Goal: Task Accomplishment & Management: Complete application form

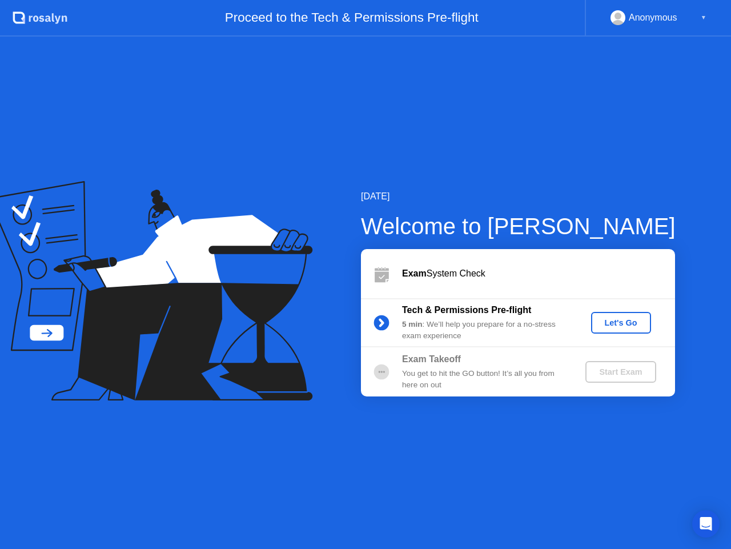
click at [611, 326] on div "Let's Go" at bounding box center [621, 322] width 51 height 9
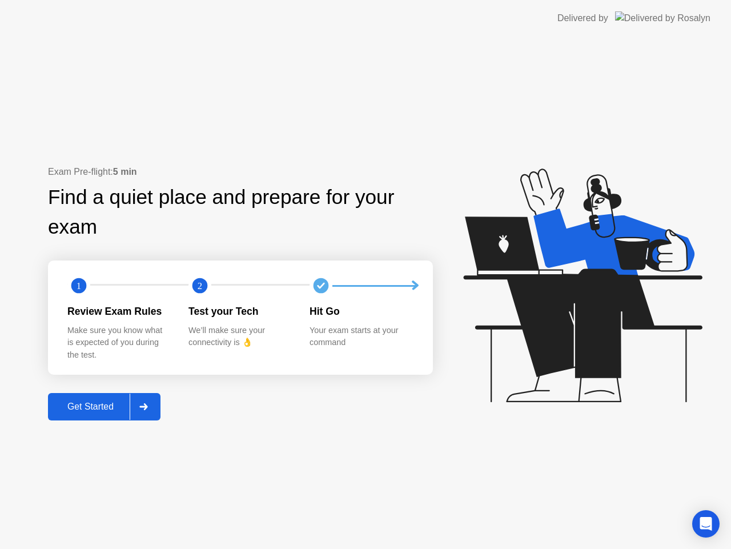
click at [118, 402] on div "Get Started" at bounding box center [90, 407] width 78 height 10
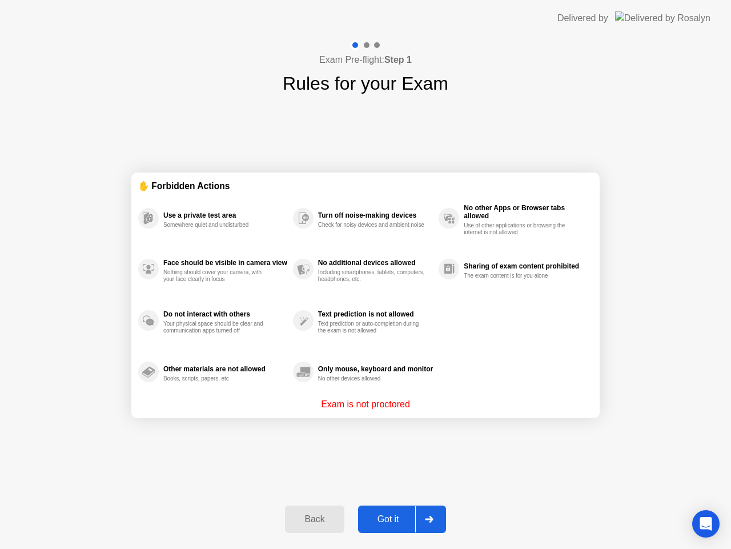
click at [388, 516] on div "Got it" at bounding box center [389, 519] width 54 height 10
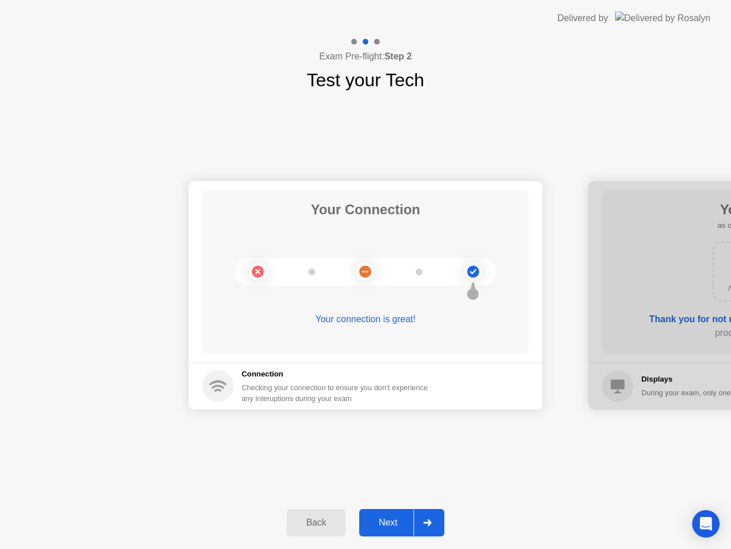
click at [394, 519] on div "Next" at bounding box center [388, 523] width 51 height 10
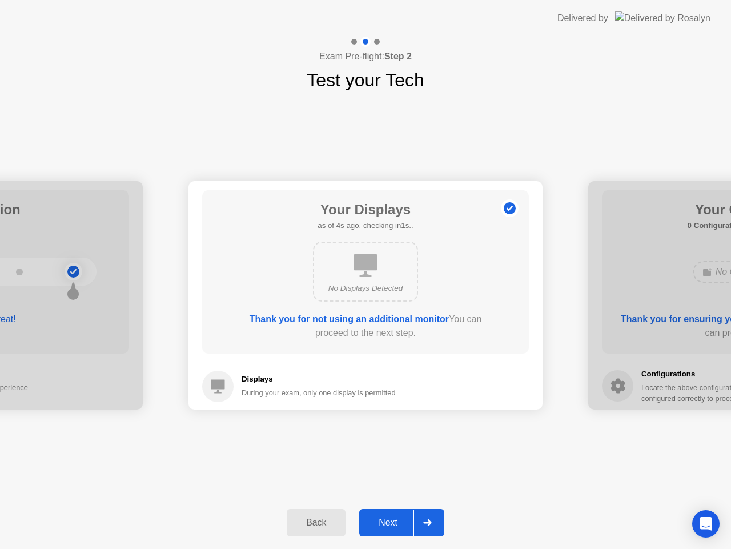
click at [398, 518] on div "Next" at bounding box center [388, 523] width 51 height 10
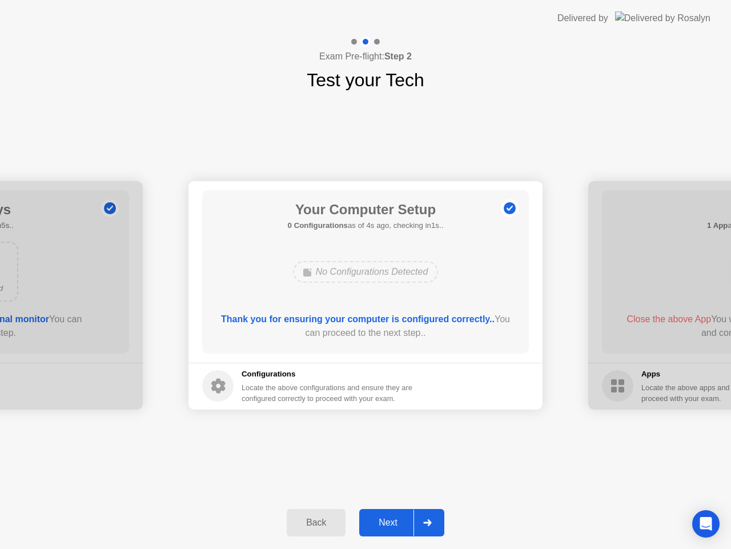
click at [398, 518] on div "Next" at bounding box center [388, 523] width 51 height 10
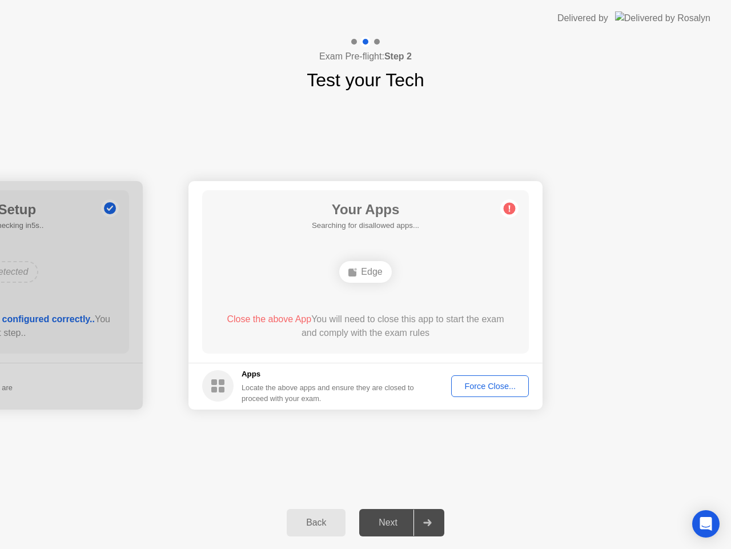
click at [239, 481] on div "Your Connection Your connection is great! Connection Checking your connection t…" at bounding box center [365, 295] width 731 height 403
click at [363, 272] on div "Edge" at bounding box center [365, 272] width 52 height 22
click at [485, 383] on div "Force Close..." at bounding box center [490, 386] width 70 height 9
click at [486, 385] on div "Force Close..." at bounding box center [490, 386] width 70 height 9
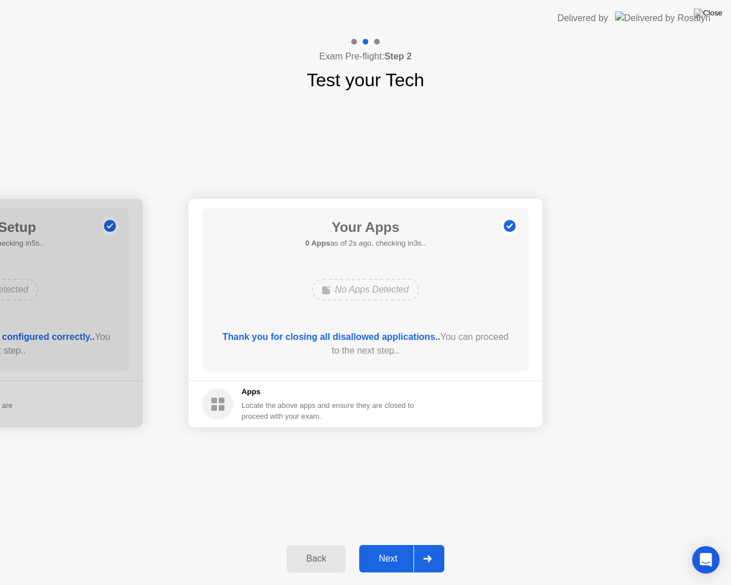
click at [375, 441] on div "Your Connection Your connection is great! Connection Checking your connection t…" at bounding box center [365, 313] width 731 height 439
click at [389, 548] on button "Next" at bounding box center [401, 558] width 85 height 27
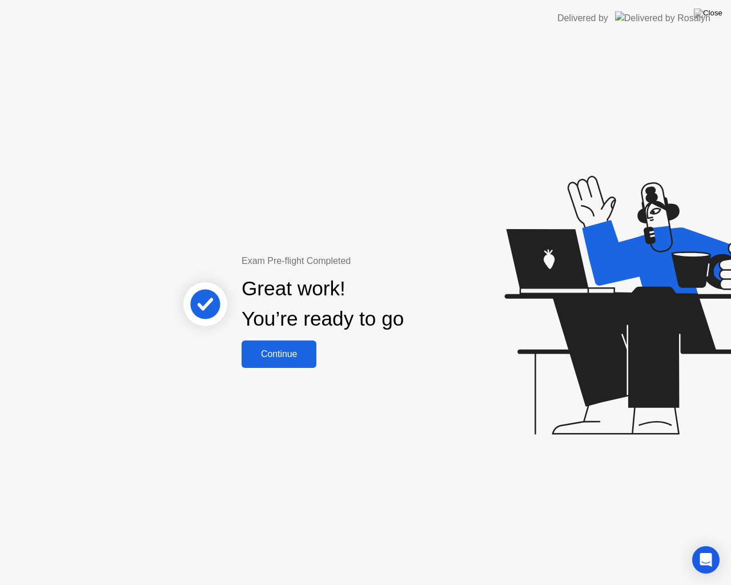
click at [286, 349] on div "Continue" at bounding box center [279, 354] width 68 height 10
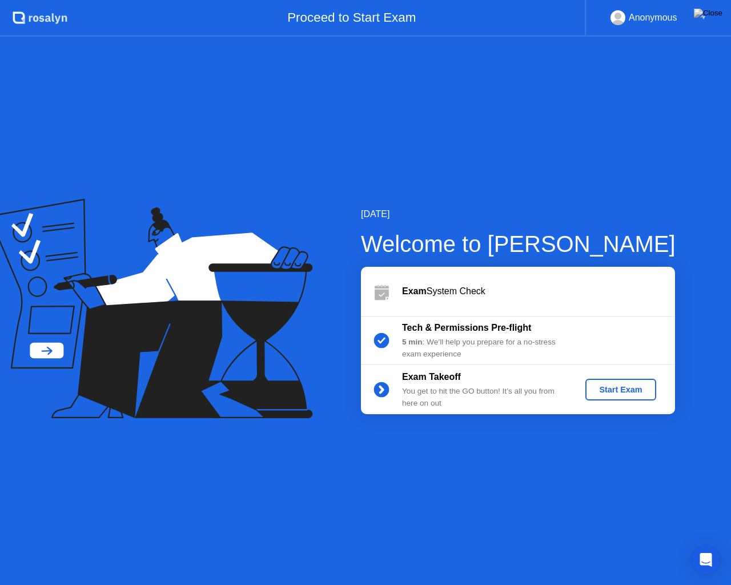
click at [611, 394] on div "Start Exam" at bounding box center [620, 389] width 61 height 9
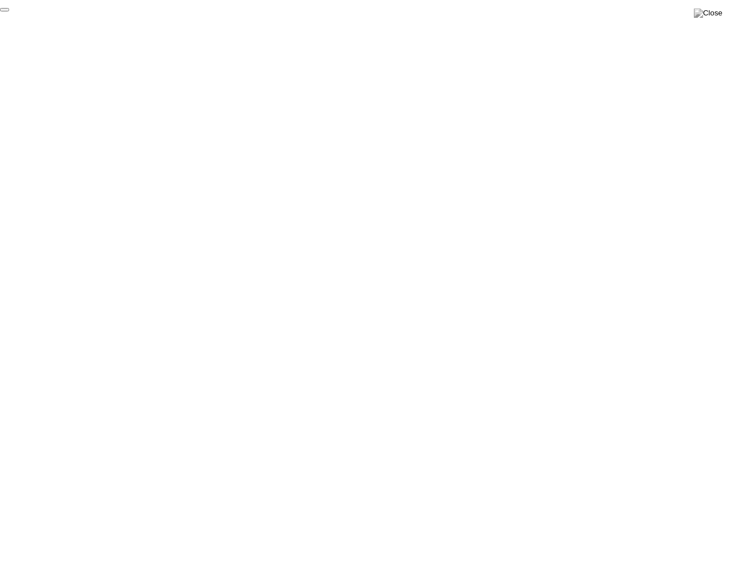
click div "End Proctoring Session"
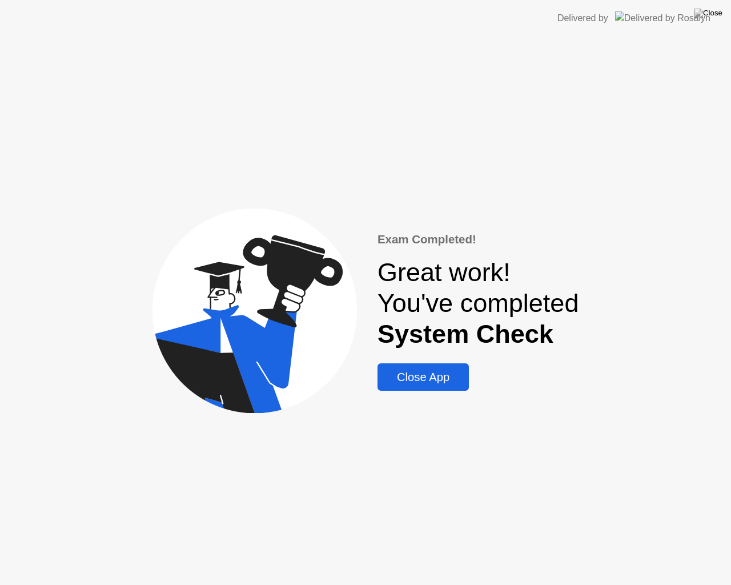
click at [447, 372] on div "Close App" at bounding box center [423, 377] width 85 height 13
